Goal: Find specific page/section: Find specific page/section

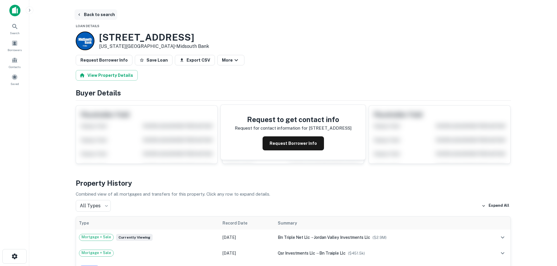
click at [84, 13] on button "Back to search" at bounding box center [96, 14] width 43 height 11
click at [16, 28] on icon at bounding box center [14, 26] width 5 height 5
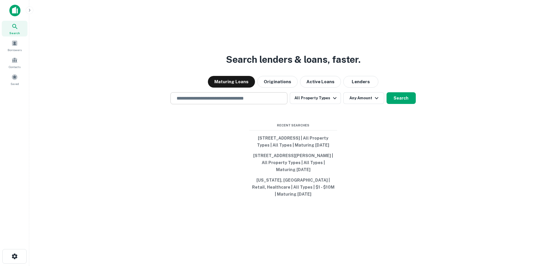
click at [261, 100] on input "text" at bounding box center [229, 98] width 112 height 7
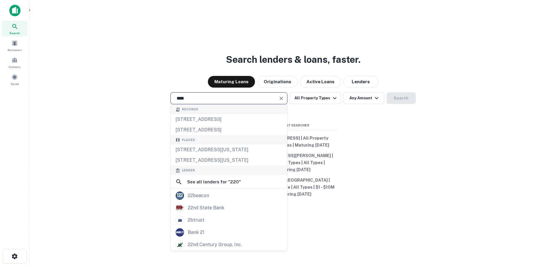
type input "**********"
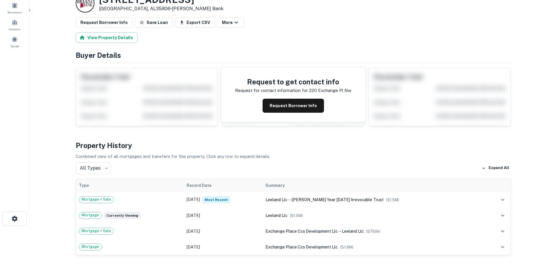
scroll to position [49, 0]
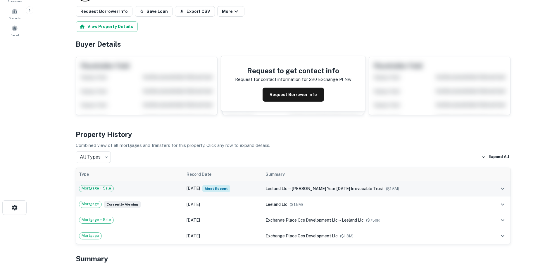
click at [263, 184] on td "Apr 17, 2023 Most Recent" at bounding box center [223, 189] width 79 height 16
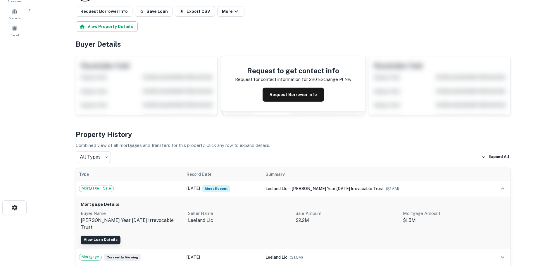
click at [99, 236] on link "View Loan Details" at bounding box center [101, 240] width 40 height 9
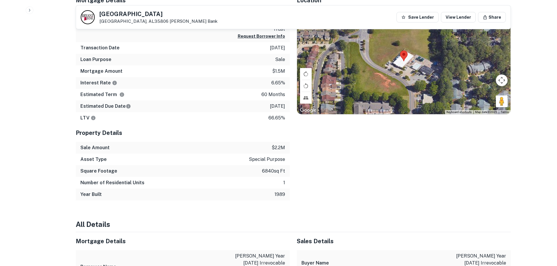
scroll to position [244, 0]
